Goal: Complete application form

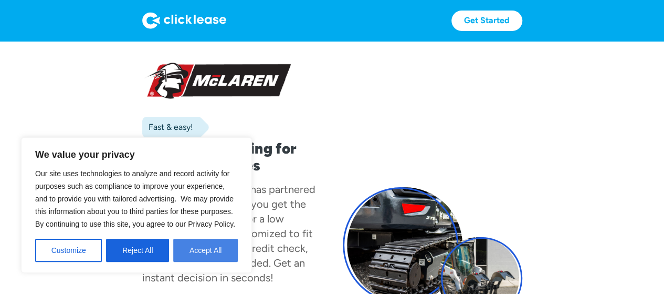
click at [212, 249] on button "Accept All" at bounding box center [205, 249] width 65 height 23
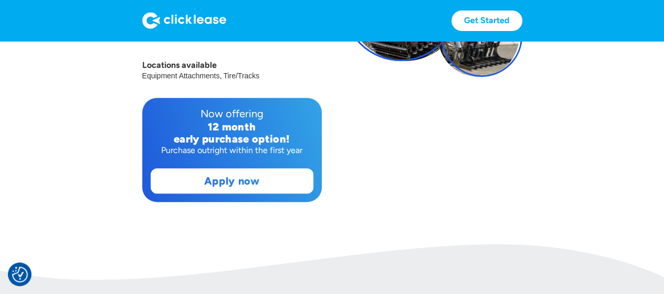
scroll to position [245, 0]
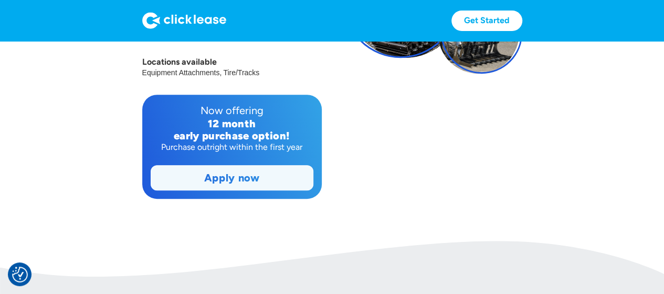
click at [233, 177] on link "Apply now" at bounding box center [232, 177] width 162 height 24
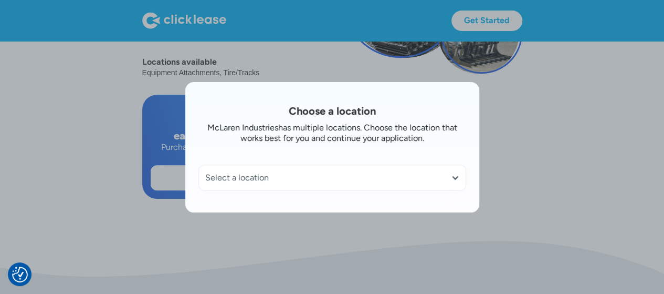
click at [460, 175] on div at bounding box center [455, 177] width 8 height 8
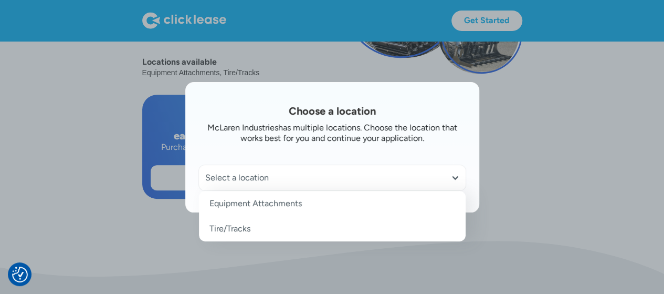
click at [230, 226] on link "Tire/Tracks" at bounding box center [332, 228] width 267 height 25
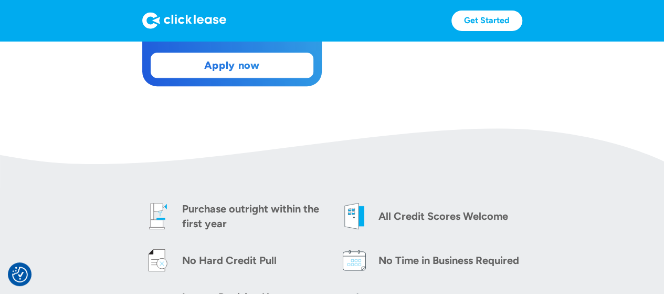
scroll to position [490, 0]
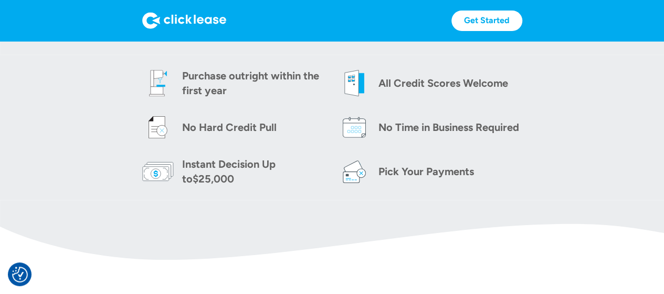
click at [351, 172] on img at bounding box center [355, 171] width 32 height 32
click at [497, 18] on link "Get Started" at bounding box center [487, 21] width 71 height 20
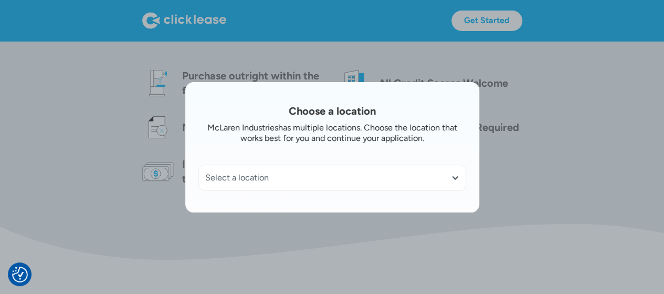
click at [332, 179] on div "Select a location" at bounding box center [332, 177] width 254 height 11
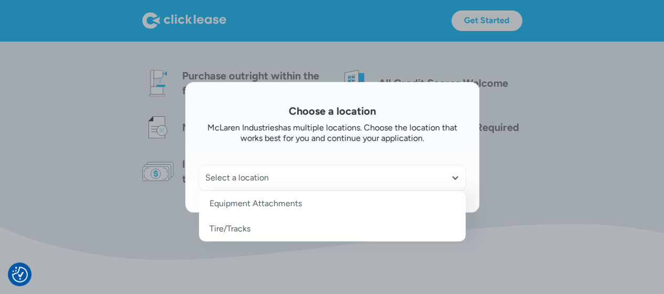
click at [244, 233] on link "Tire/Tracks" at bounding box center [332, 228] width 267 height 25
